Goal: Task Accomplishment & Management: Manage account settings

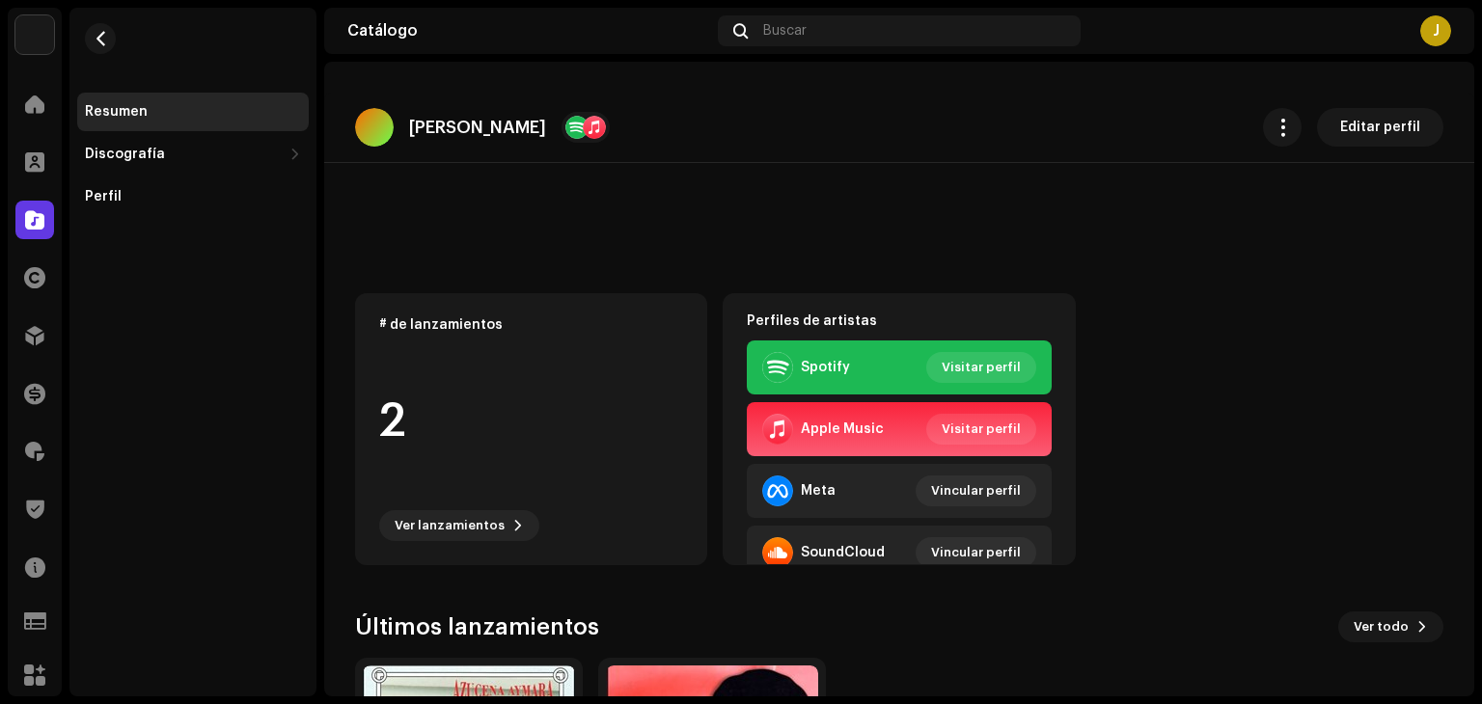
scroll to position [270, 0]
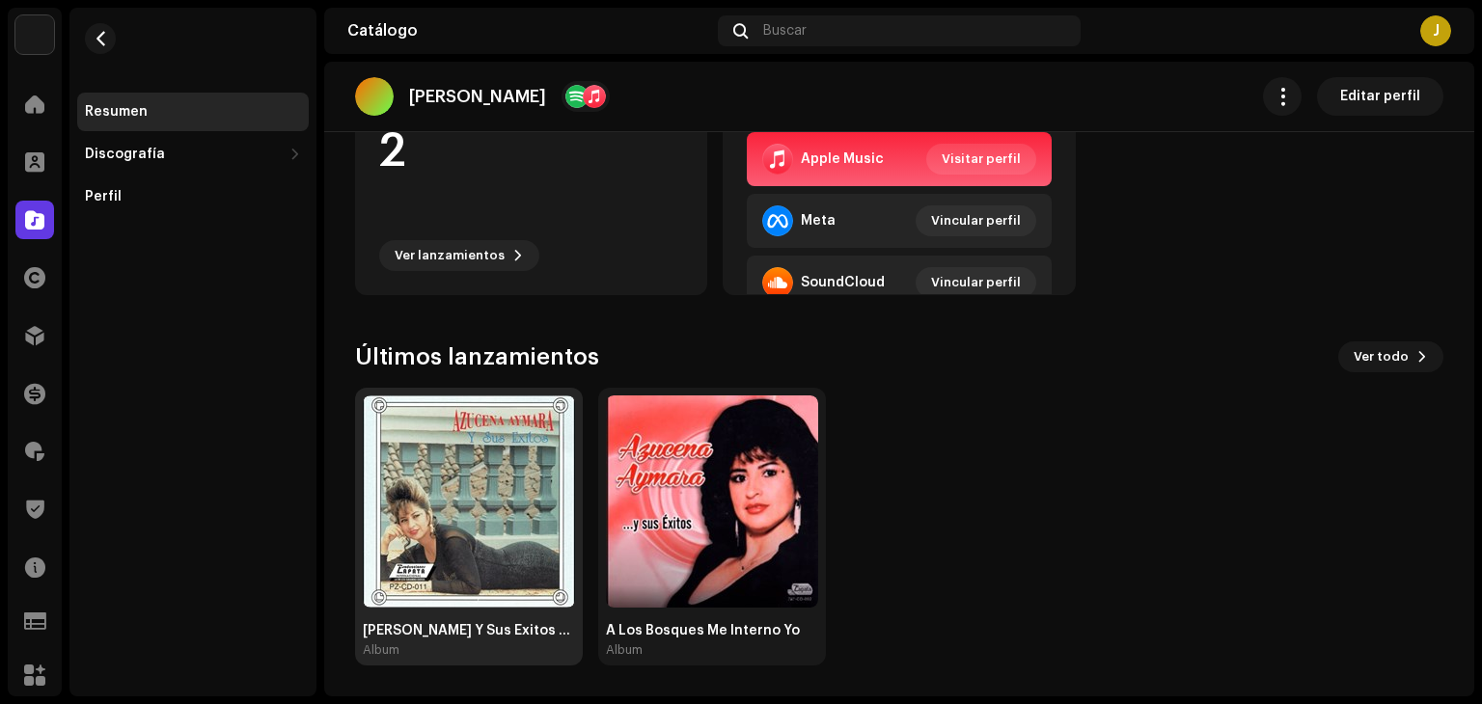
click at [458, 532] on img at bounding box center [469, 502] width 212 height 212
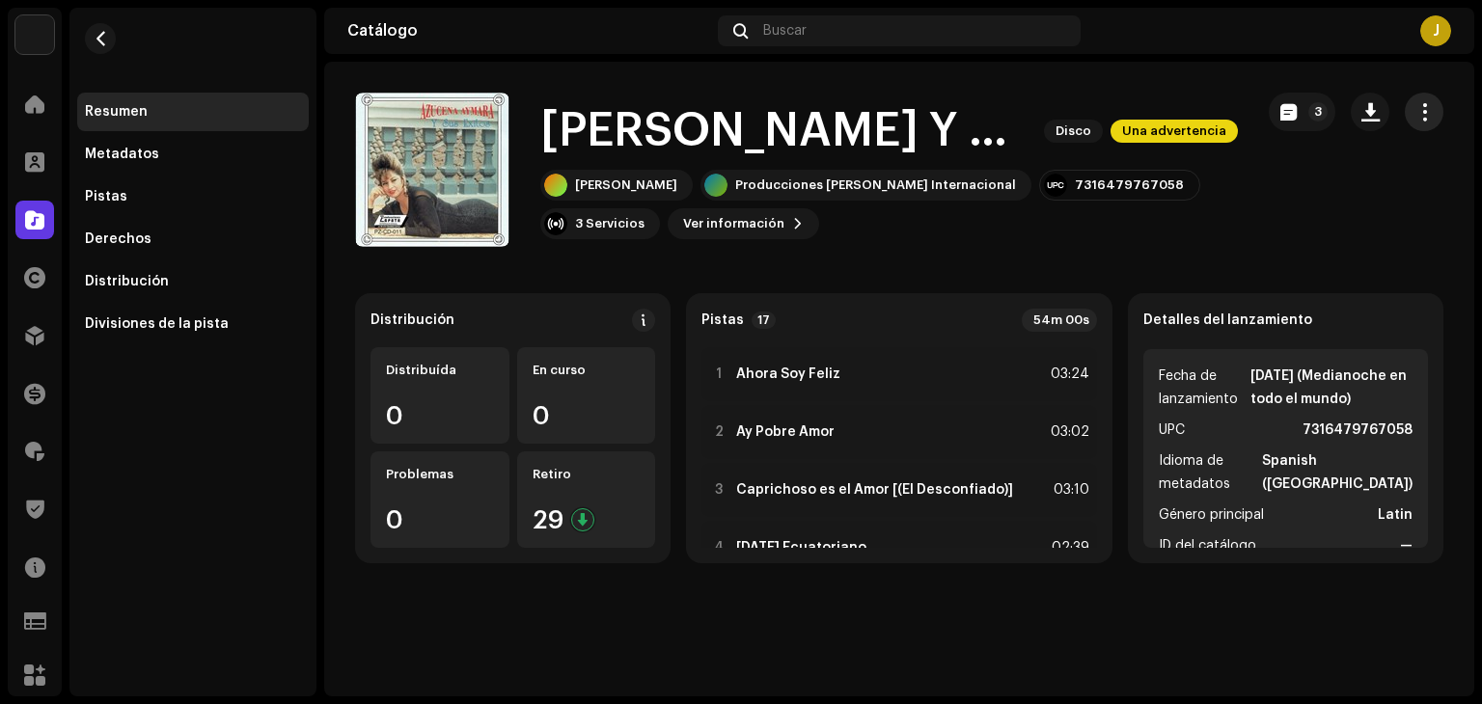
click at [1432, 119] on span "button" at bounding box center [1425, 111] width 18 height 15
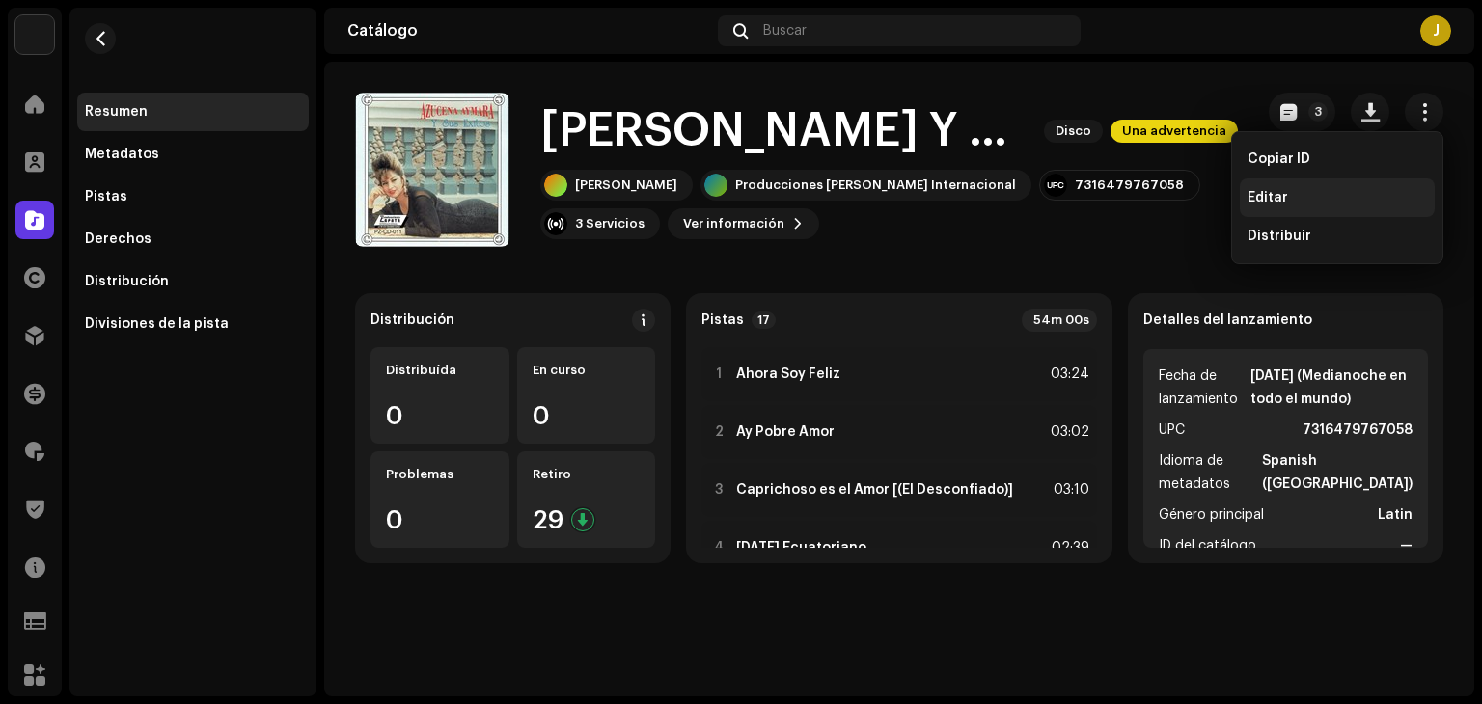
click at [1316, 193] on div "Editar" at bounding box center [1338, 197] width 180 height 15
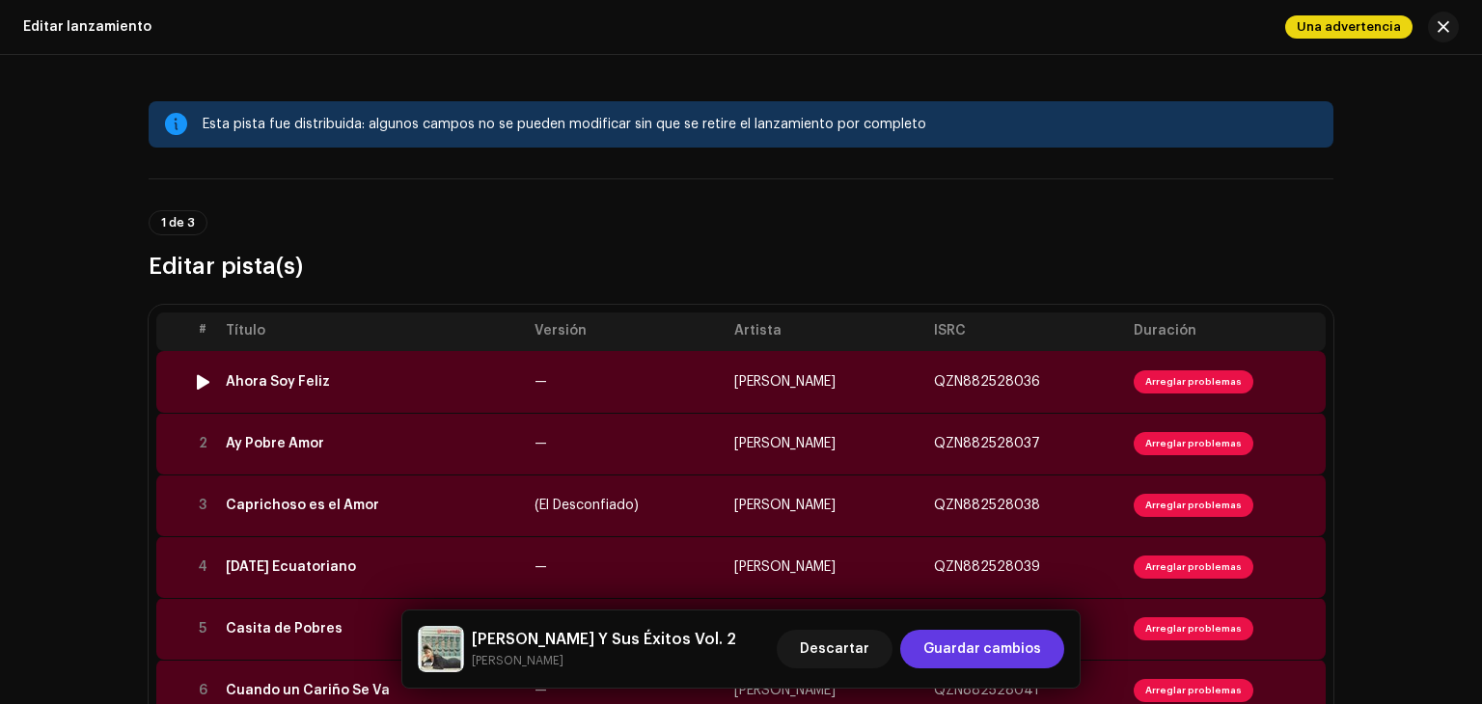
click at [413, 353] on td "Ahora Soy Feliz" at bounding box center [372, 382] width 309 height 62
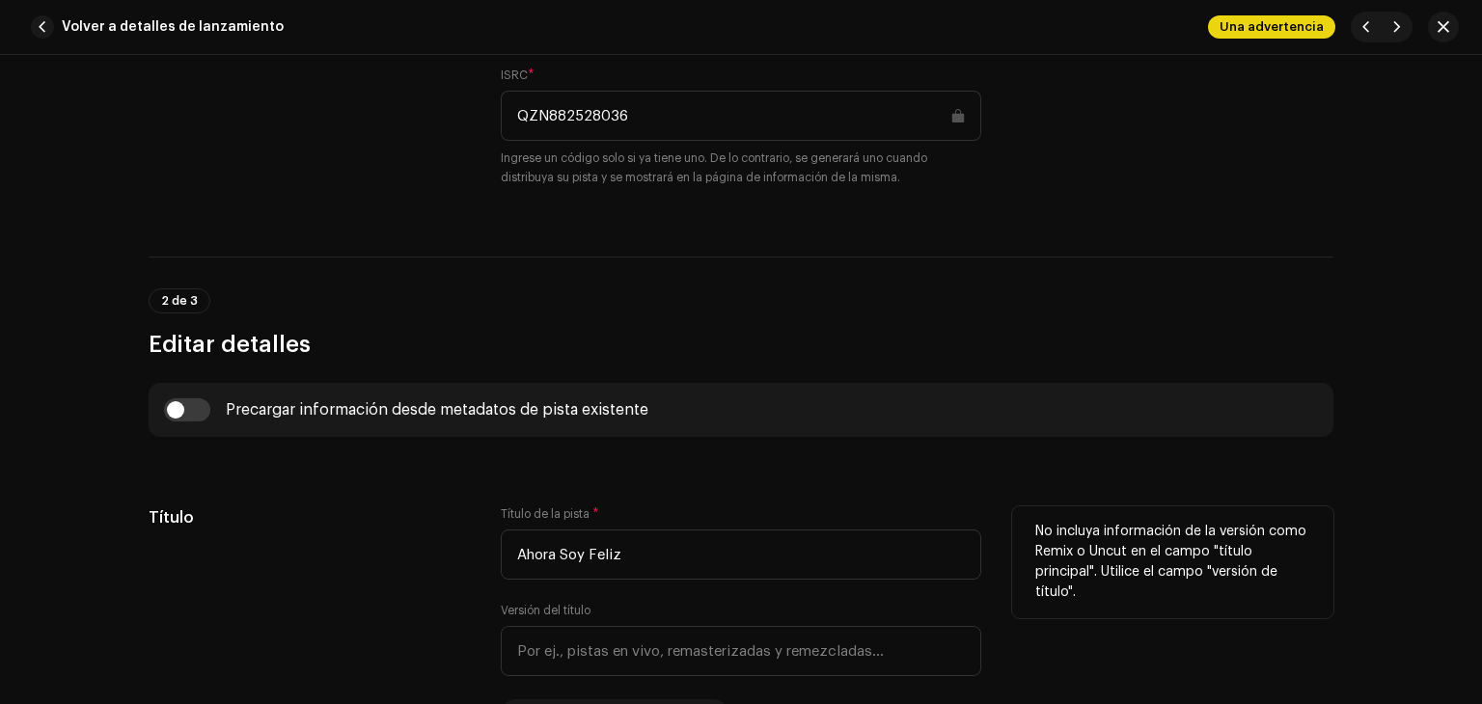
scroll to position [579, 0]
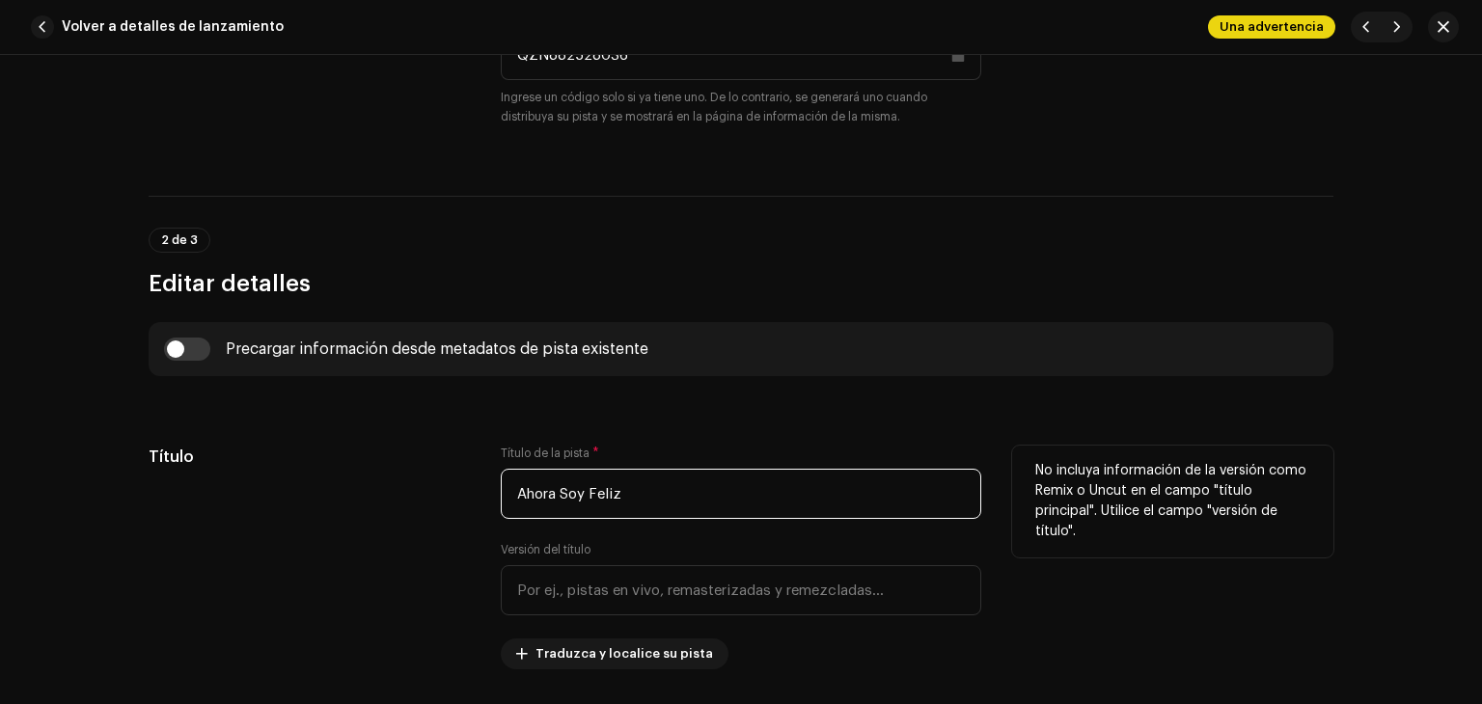
drag, startPoint x: 647, startPoint y: 499, endPoint x: 480, endPoint y: 501, distance: 167.0
click at [480, 501] on div "Título Título de la pista * Ahora Soy Feliz Versión del título Traduzca y local…" at bounding box center [741, 558] width 1185 height 224
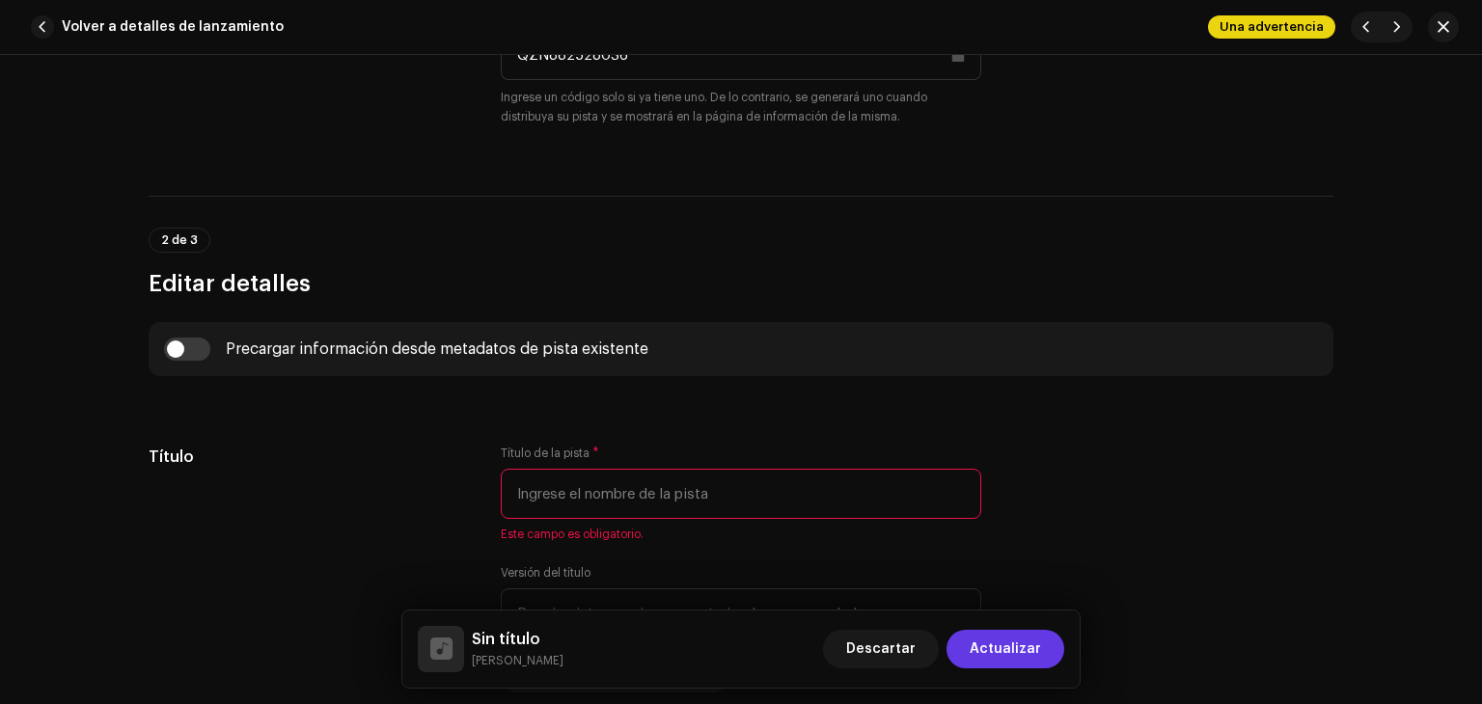
click at [50, 3] on div "Volver a detalles de lanzamiento Una advertencia" at bounding box center [741, 27] width 1482 height 55
click at [50, 9] on button "Volver a detalles de lanzamiento" at bounding box center [161, 27] width 276 height 39
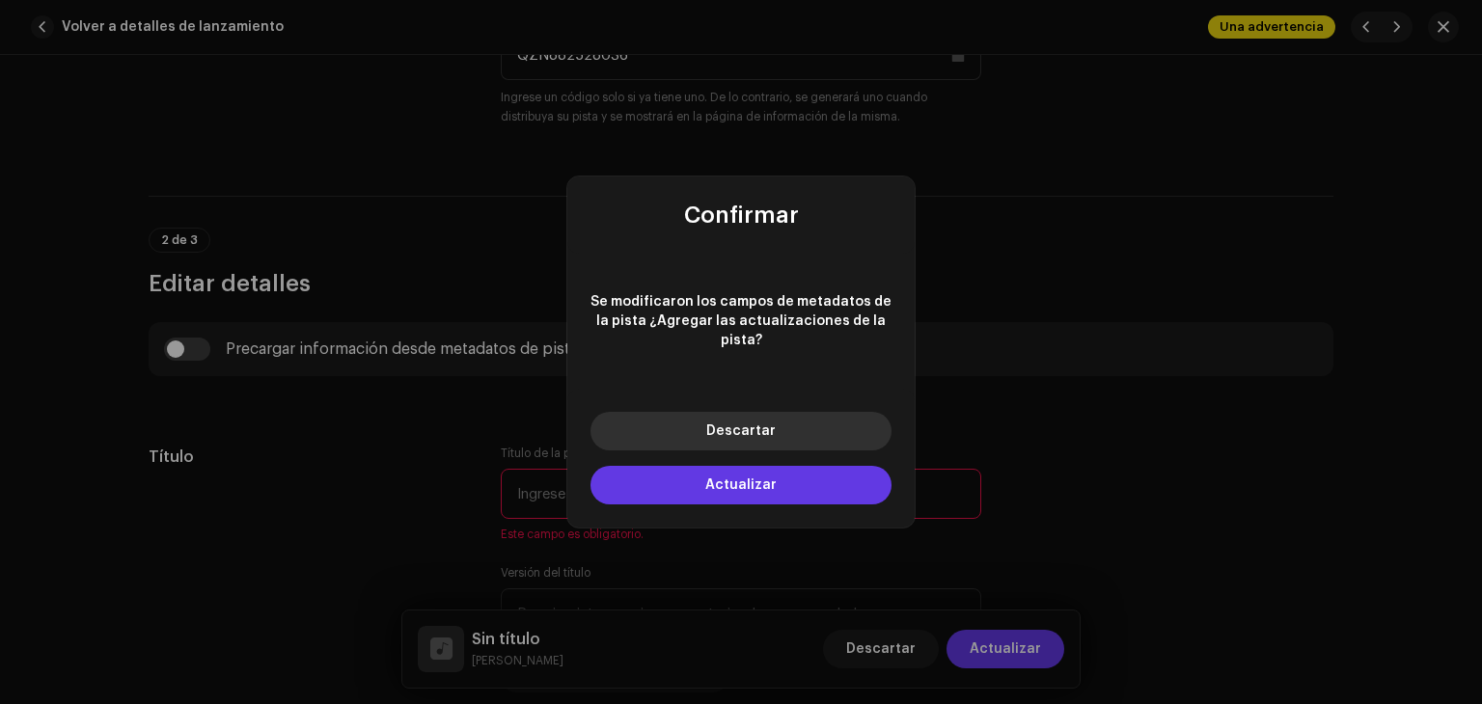
click at [787, 434] on button "Descartar" at bounding box center [741, 431] width 301 height 39
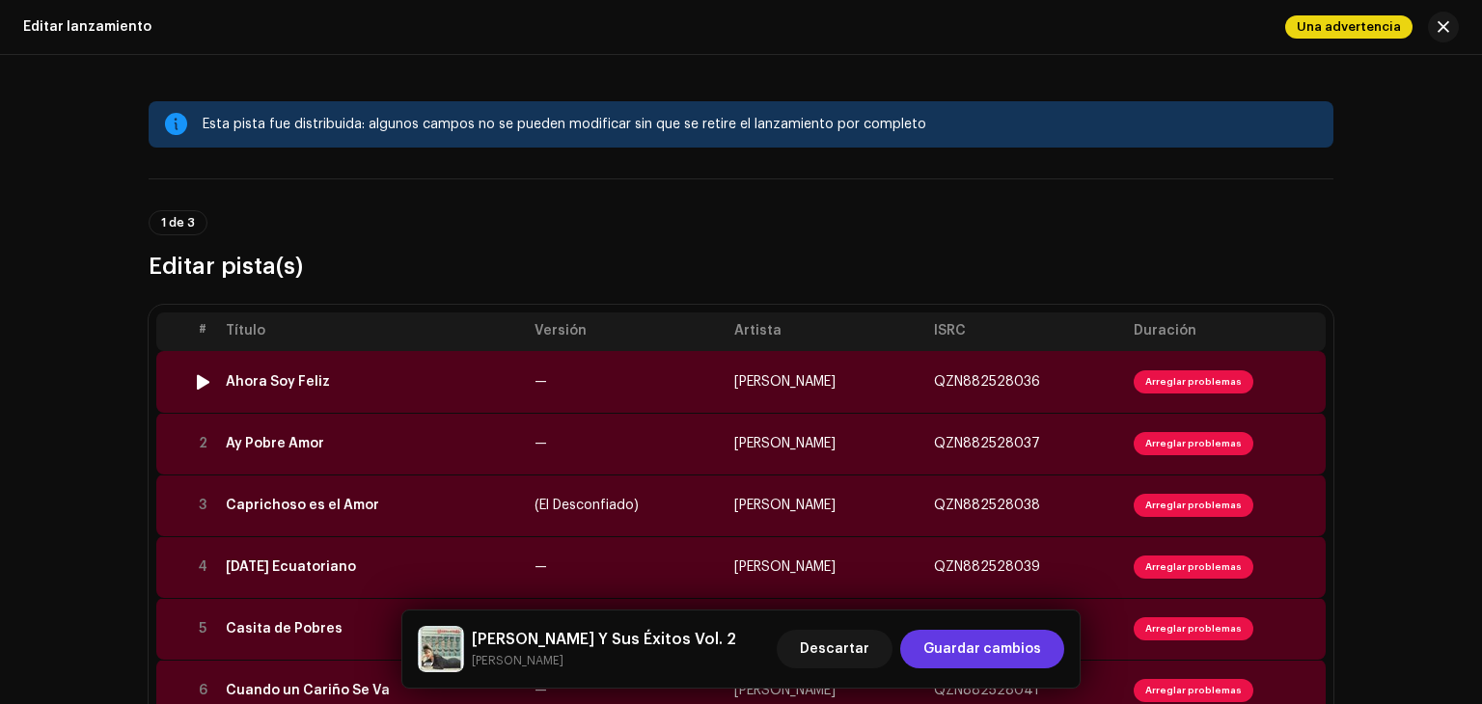
click at [386, 372] on td "Ahora Soy Feliz" at bounding box center [372, 382] width 309 height 62
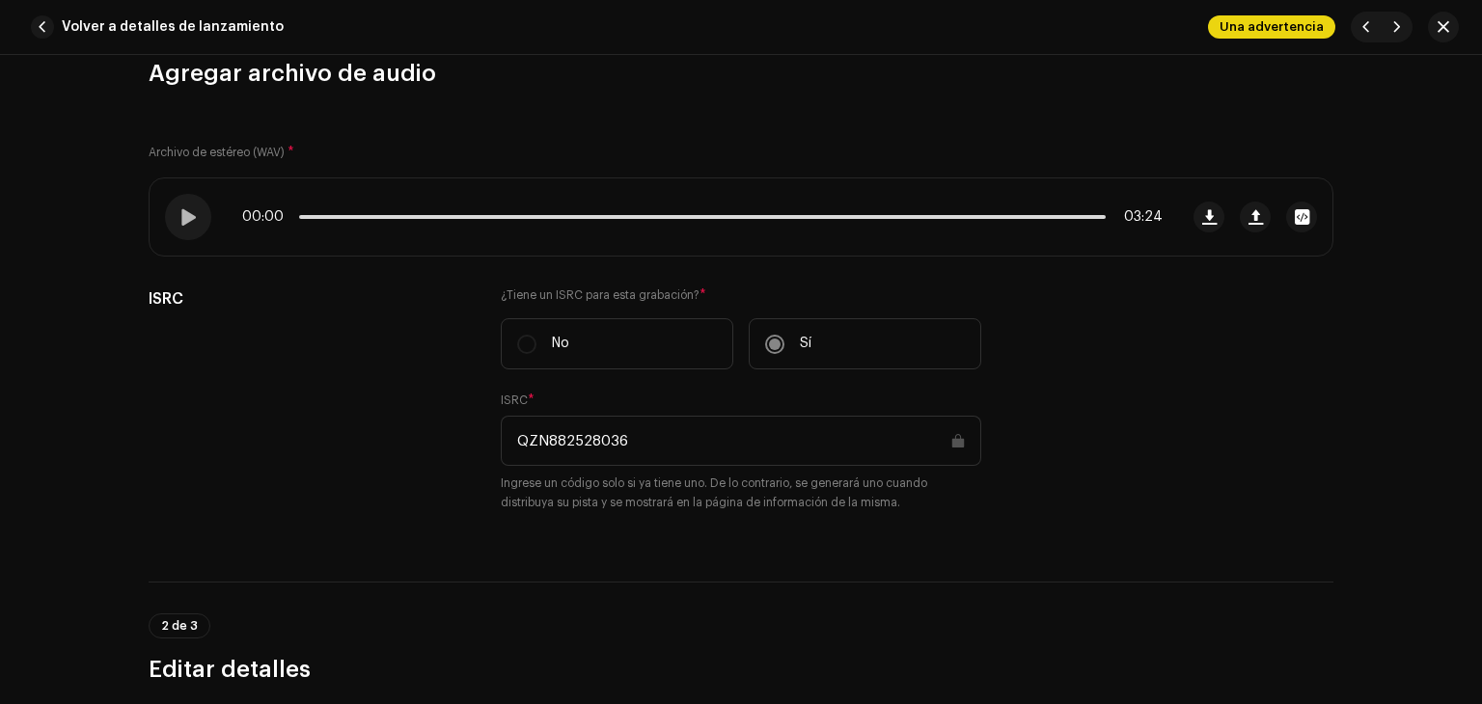
scroll to position [483, 0]
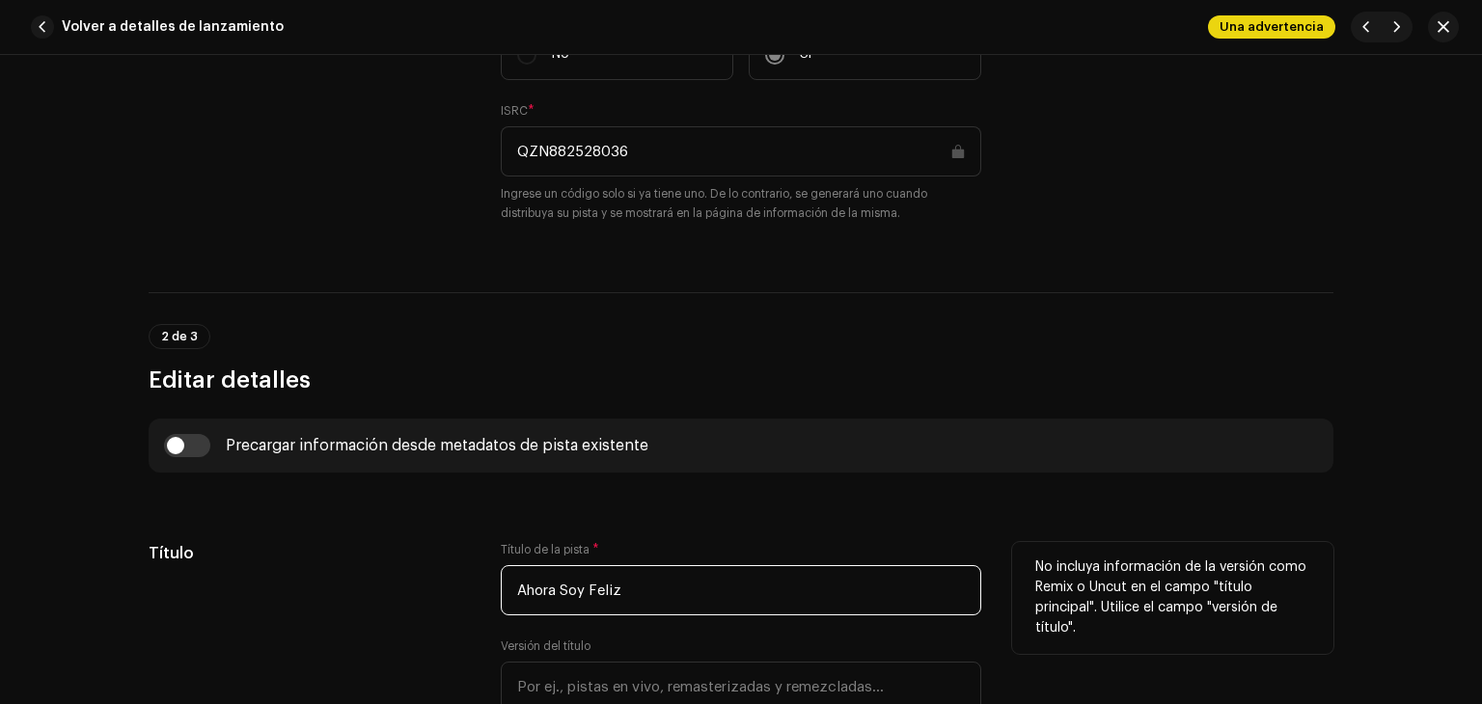
drag, startPoint x: 651, startPoint y: 599, endPoint x: 504, endPoint y: 595, distance: 147.7
click at [504, 595] on input "Ahora Soy Feliz" at bounding box center [741, 591] width 481 height 50
